Goal: Task Accomplishment & Management: Manage account settings

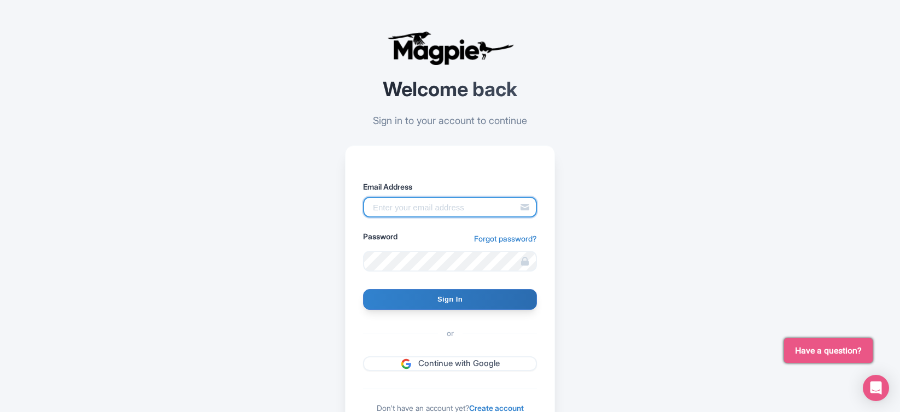
click at [476, 214] on input "Email Address" at bounding box center [450, 207] width 174 height 21
type input "skronwitter@graylinetoronto.tours"
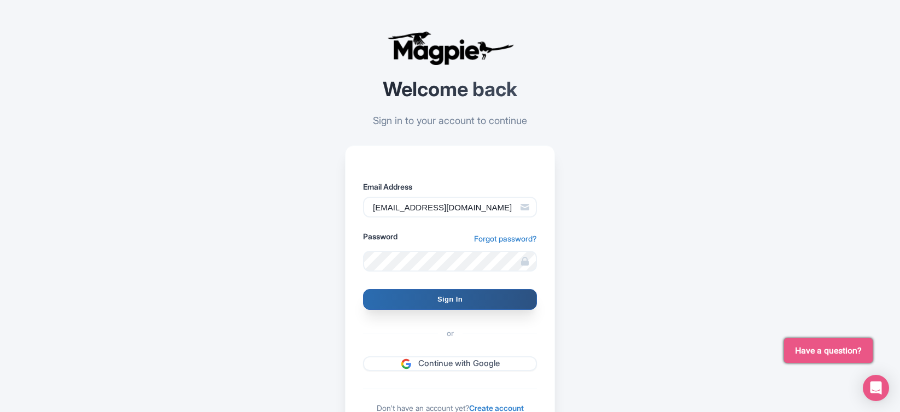
click at [467, 300] on input "Sign In" at bounding box center [450, 299] width 174 height 21
type input "Signing in..."
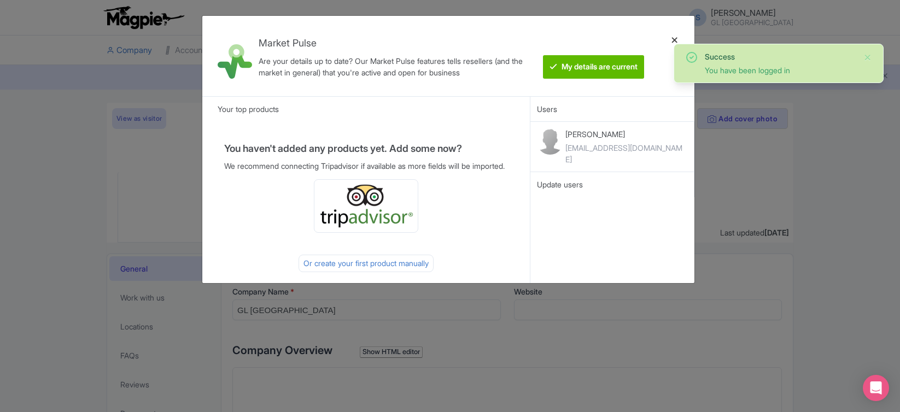
click at [669, 41] on div at bounding box center [675, 56] width 26 height 63
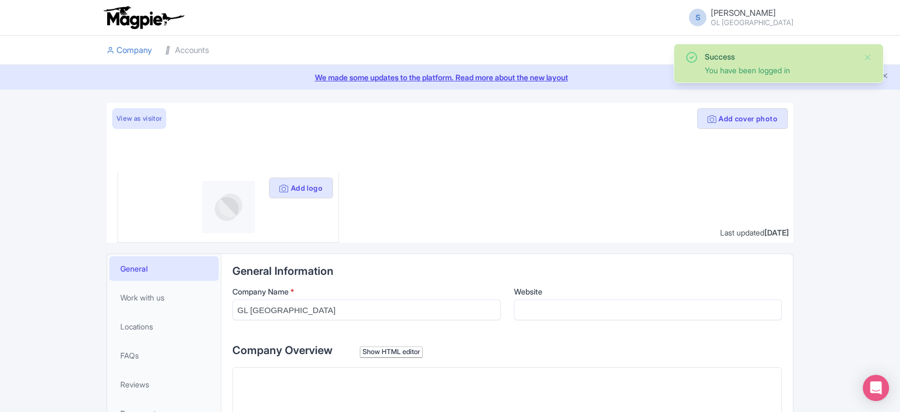
click at [674, 39] on li at bounding box center [507, 51] width 585 height 30
click at [183, 53] on link "Accounts" at bounding box center [187, 51] width 44 height 30
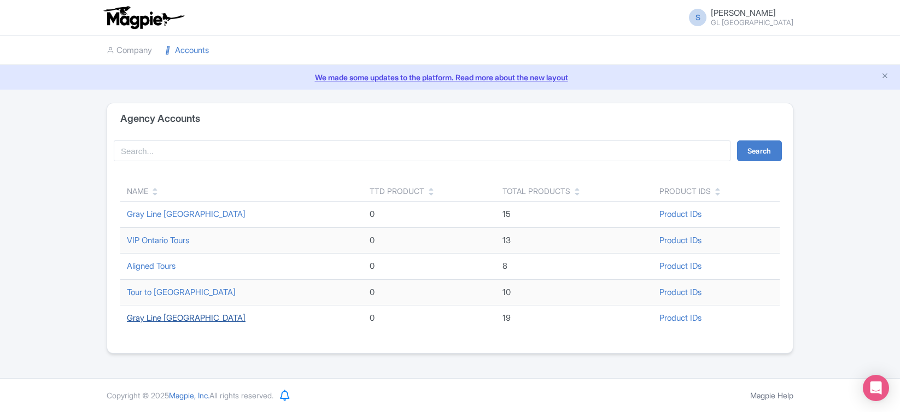
click at [189, 322] on link "Gray Line Toronto" at bounding box center [186, 318] width 119 height 10
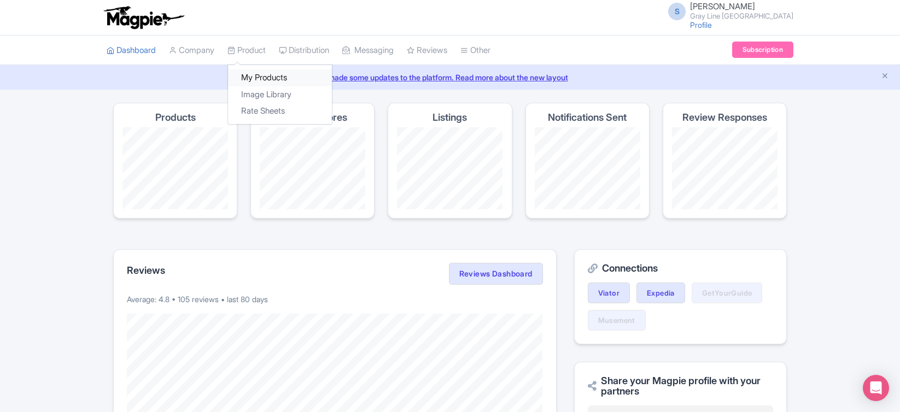
click at [259, 82] on link "My Products" at bounding box center [280, 77] width 104 height 17
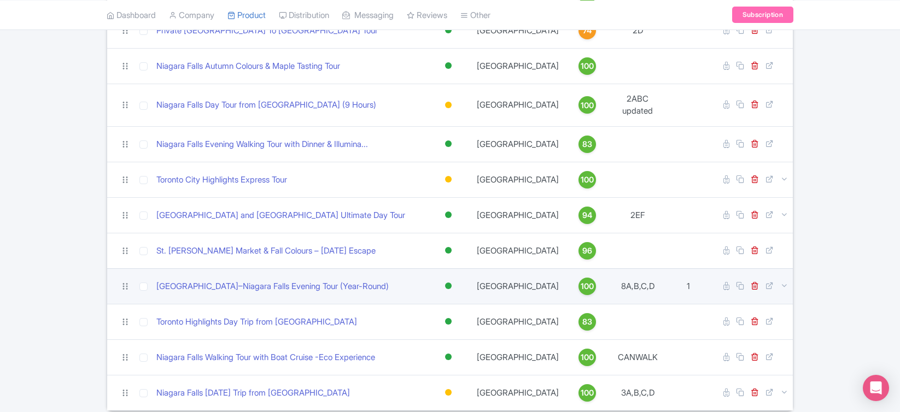
scroll to position [456, 0]
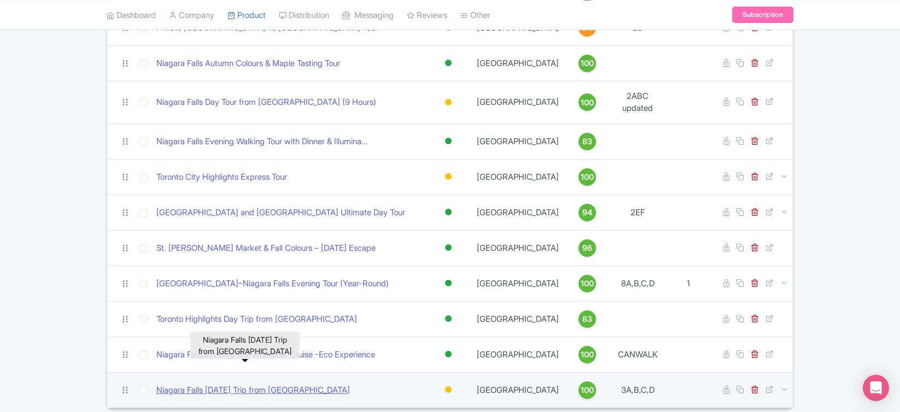
click at [233, 384] on link "Niagara Falls Discovery Day Trip from Toronto" at bounding box center [253, 390] width 194 height 13
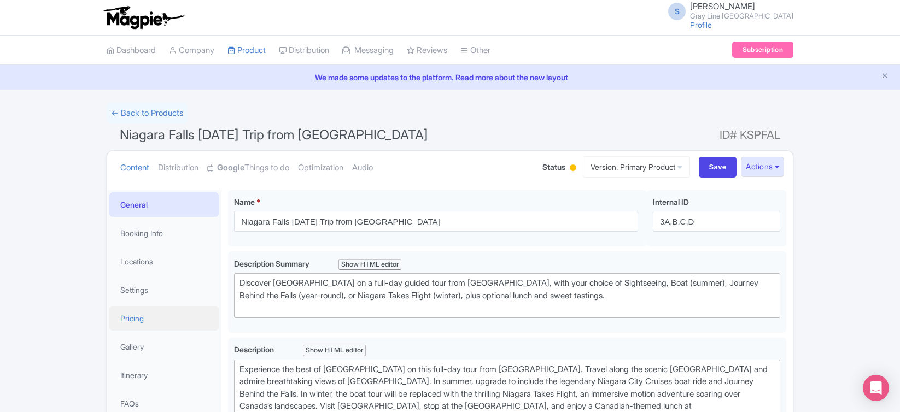
click at [134, 313] on link "Pricing" at bounding box center [163, 318] width 109 height 25
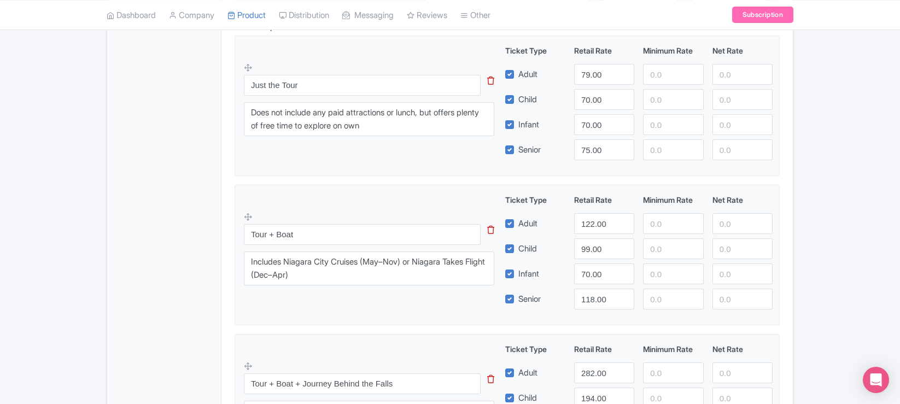
scroll to position [395, 0]
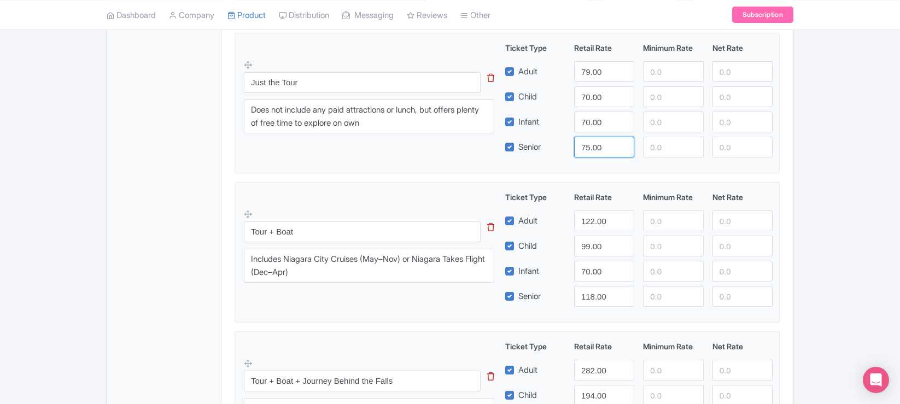
click at [590, 148] on input "75.00" at bounding box center [604, 147] width 60 height 21
type input "74.00"
drag, startPoint x: 606, startPoint y: 223, endPoint x: 538, endPoint y: 223, distance: 67.8
click at [540, 223] on div "Adult 122.00" at bounding box center [639, 221] width 277 height 21
type input "139"
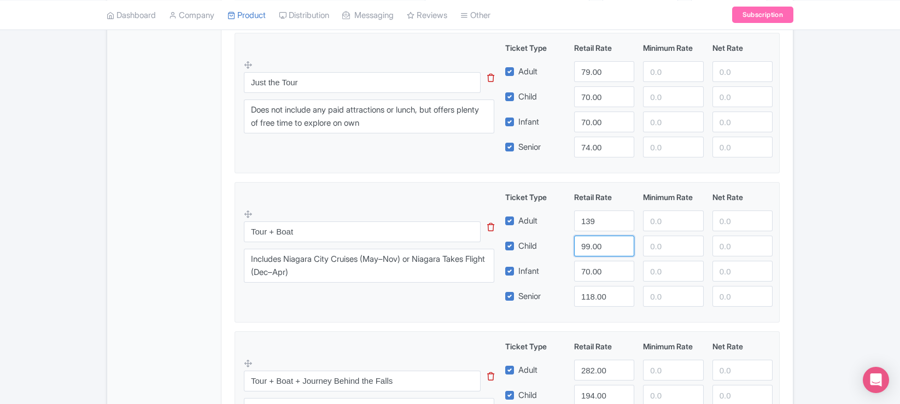
drag, startPoint x: 604, startPoint y: 246, endPoint x: 556, endPoint y: 246, distance: 47.6
click at [556, 246] on div "Child 99.00" at bounding box center [639, 246] width 277 height 21
type input "129"
click at [550, 273] on div "Infant 70.00" at bounding box center [639, 271] width 277 height 21
drag, startPoint x: 608, startPoint y: 294, endPoint x: 532, endPoint y: 294, distance: 76.6
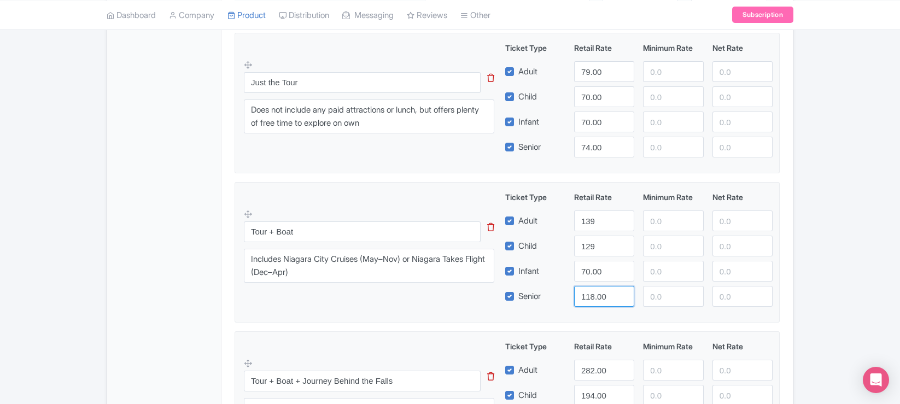
click at [532, 294] on div "Senior 118.00" at bounding box center [639, 296] width 277 height 21
type input "134"
drag, startPoint x: 586, startPoint y: 244, endPoint x: 556, endPoint y: 242, distance: 30.7
click at [556, 242] on div "Child 129" at bounding box center [639, 246] width 277 height 21
type input "119"
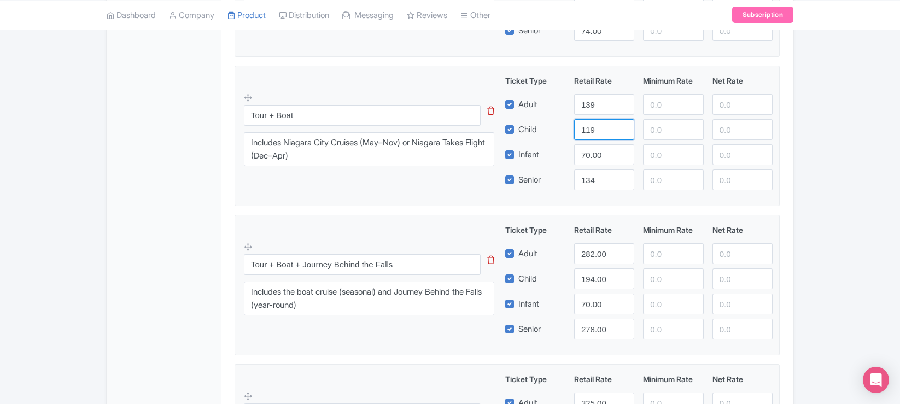
scroll to position [515, 0]
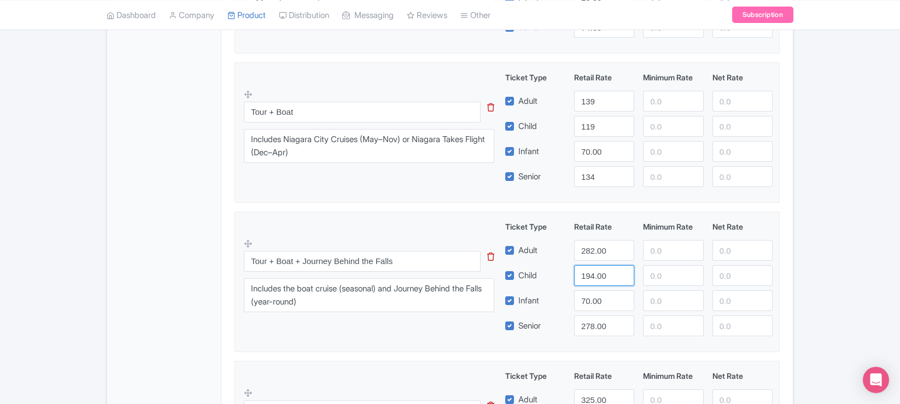
drag, startPoint x: 612, startPoint y: 273, endPoint x: 540, endPoint y: 271, distance: 72.8
click at [540, 271] on div "Child 194.00" at bounding box center [639, 275] width 277 height 21
type input "139"
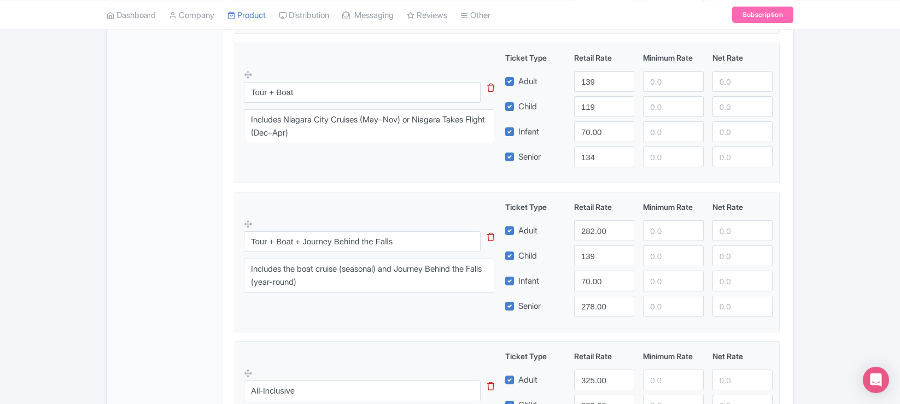
scroll to position [538, 0]
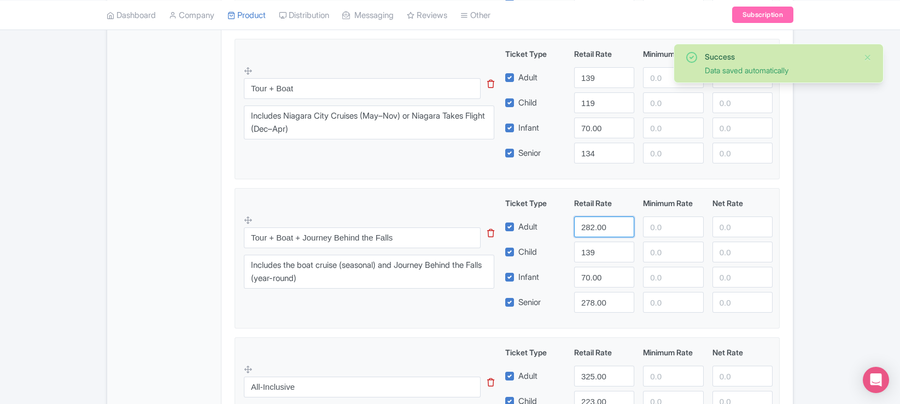
drag, startPoint x: 608, startPoint y: 226, endPoint x: 556, endPoint y: 226, distance: 51.4
click at [556, 226] on div "Adult 282.00" at bounding box center [639, 227] width 277 height 21
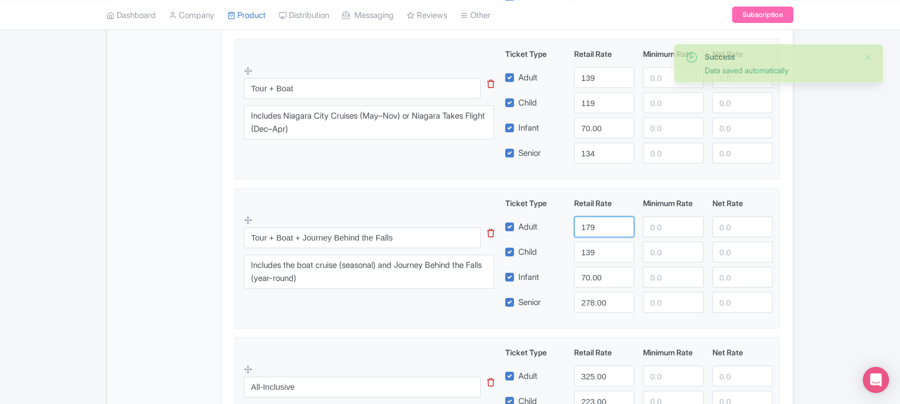
type input "179"
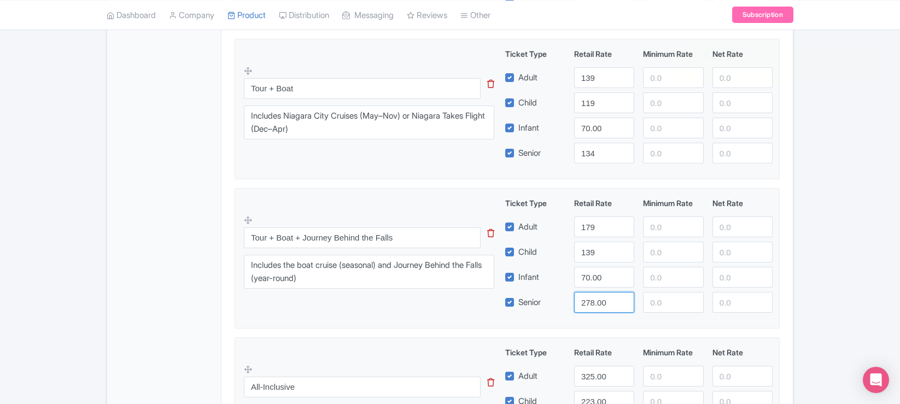
drag, startPoint x: 610, startPoint y: 304, endPoint x: 561, endPoint y: 297, distance: 49.6
click at [559, 300] on div "Senior 278.00" at bounding box center [639, 302] width 277 height 21
type input "174"
click at [425, 320] on fieldset "Tour + Boat + Journey Behind the Falls This tip has not data. Code: tip_option_…" at bounding box center [507, 258] width 545 height 141
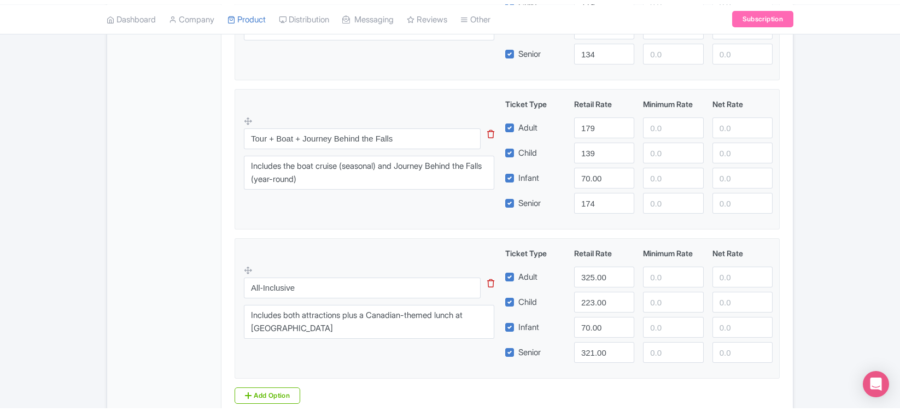
scroll to position [714, 0]
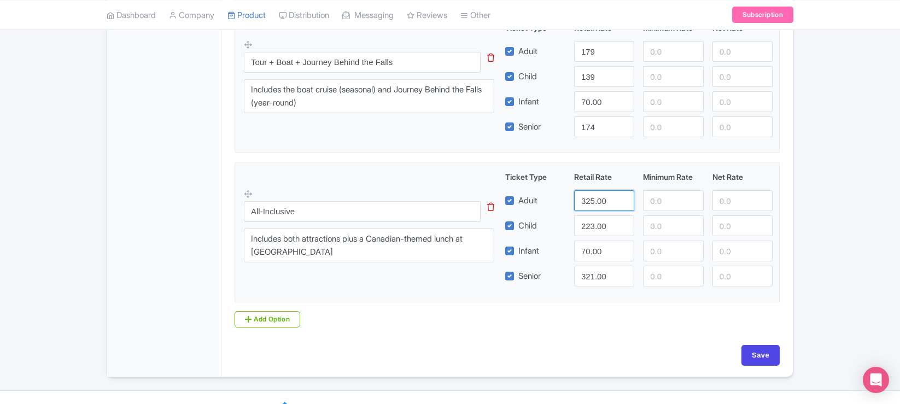
drag, startPoint x: 612, startPoint y: 202, endPoint x: 494, endPoint y: 202, distance: 118.1
click at [497, 202] on div "All-Inclusive This tip has not data. Code: tip_option_name Includes both attrac…" at bounding box center [507, 228] width 527 height 115
type input "219"
drag, startPoint x: 611, startPoint y: 275, endPoint x: 549, endPoint y: 262, distance: 64.2
click at [549, 262] on div "Ticket Type Retail Rate Minimum Rate Net Rate Adult 219 Child 223.00 Infant 70.…" at bounding box center [639, 228] width 264 height 115
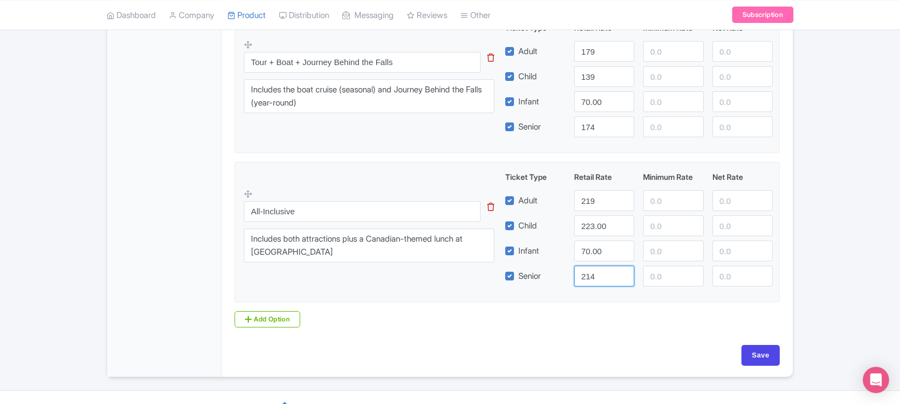
type input "214"
drag, startPoint x: 613, startPoint y: 224, endPoint x: 489, endPoint y: 224, distance: 124.1
click at [489, 224] on div "All-Inclusive This tip has not data. Code: tip_option_name Includes both attrac…" at bounding box center [507, 228] width 527 height 115
type input "204"
click at [761, 356] on input "Save" at bounding box center [761, 355] width 38 height 21
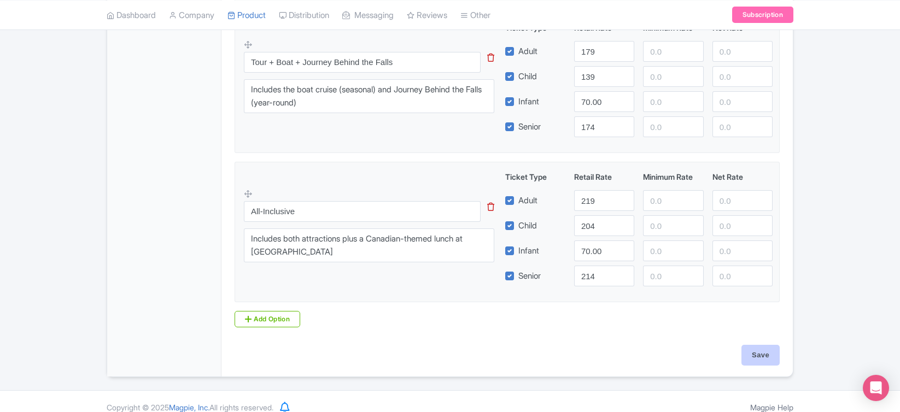
type input "Saving..."
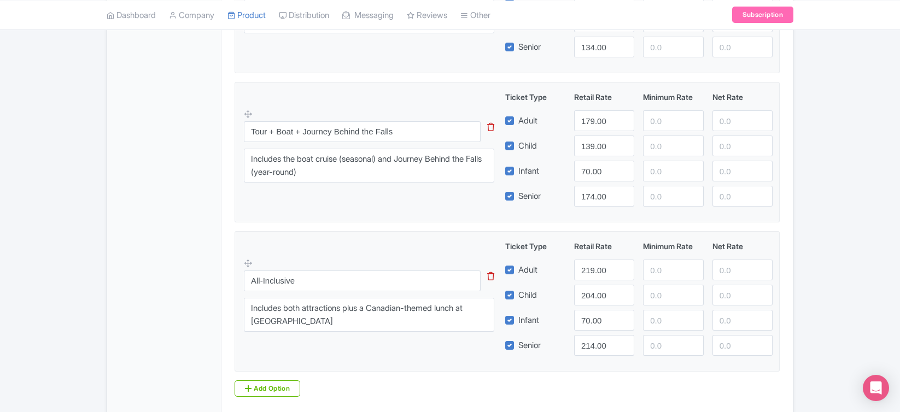
scroll to position [647, 0]
